Goal: Transaction & Acquisition: Purchase product/service

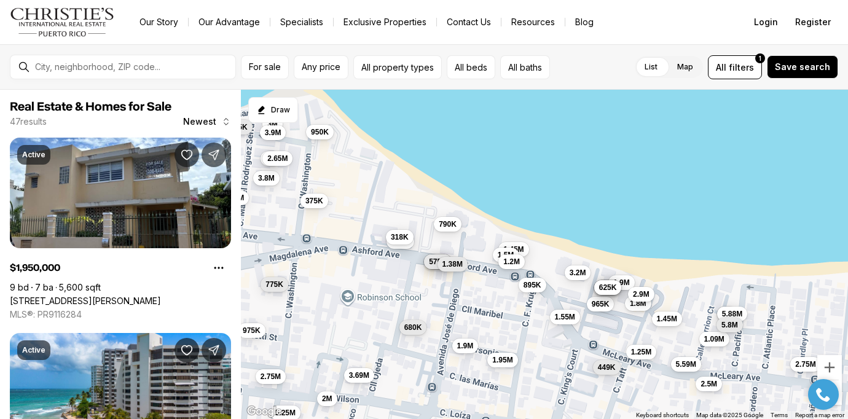
drag, startPoint x: 431, startPoint y: 269, endPoint x: 402, endPoint y: 269, distance: 28.9
click at [402, 269] on div "1.95M 3M 945K 610K 3.8M 3.69M 1.9M 1.55M 1.8M 2M 1.45M 3.2M 965K 1.5M 585K 725K…" at bounding box center [544, 255] width 607 height 330
click at [440, 262] on span "575K" at bounding box center [438, 260] width 18 height 10
